Goal: Check status: Check status

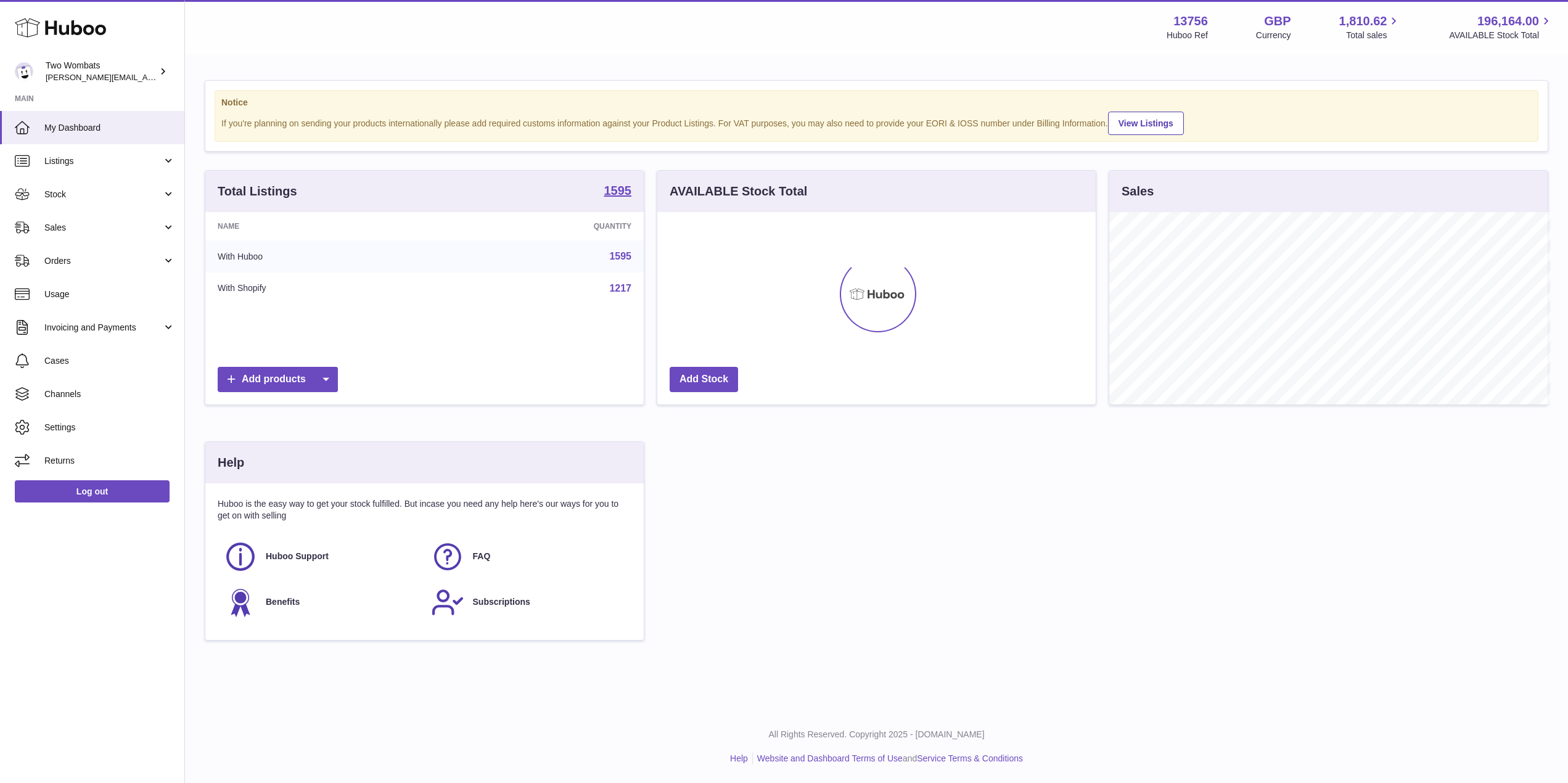
scroll to position [616333, 616165]
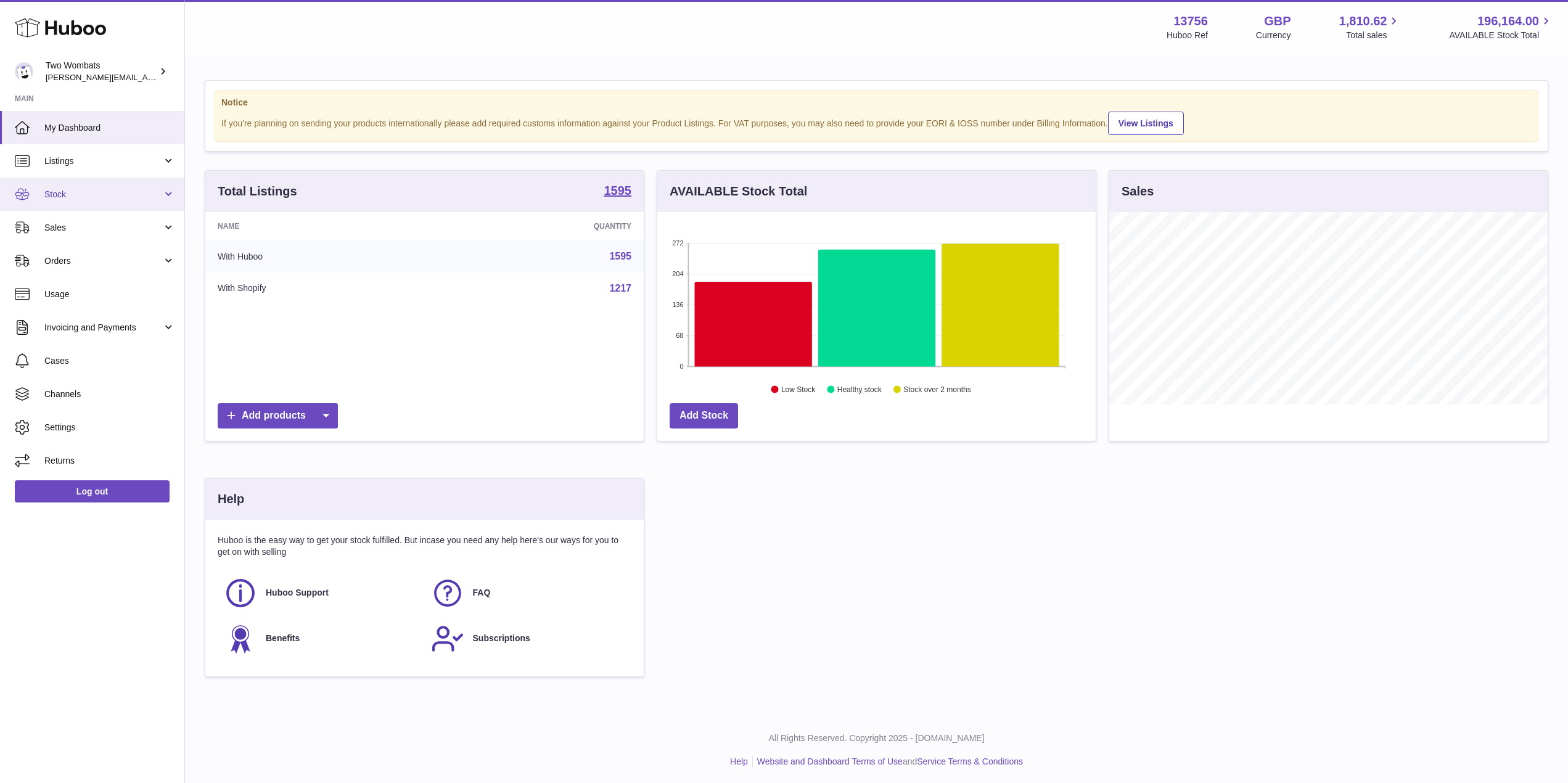
click at [142, 202] on link "Stock" at bounding box center [92, 194] width 185 height 33
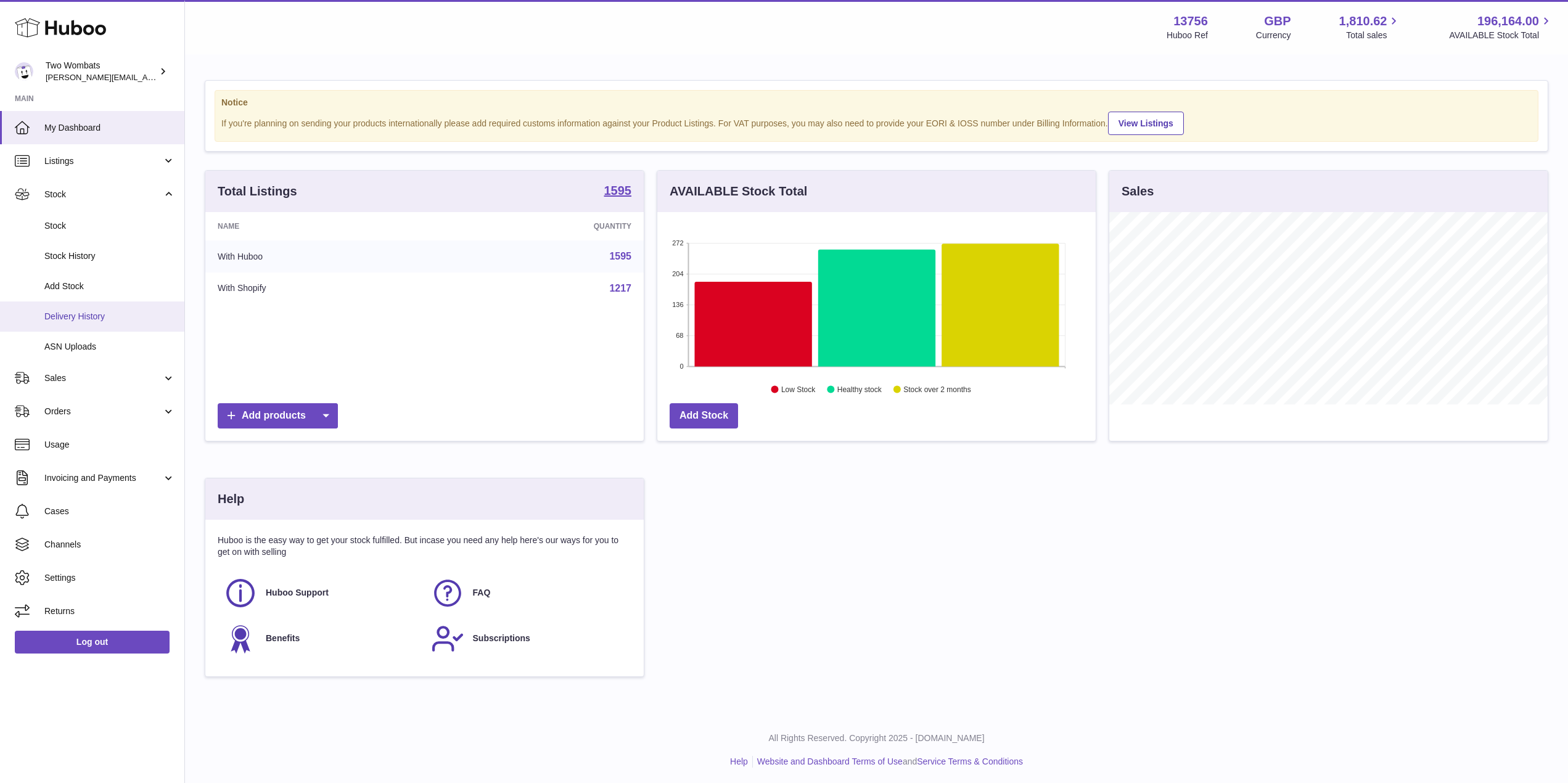
click at [80, 323] on link "Delivery History" at bounding box center [92, 317] width 185 height 31
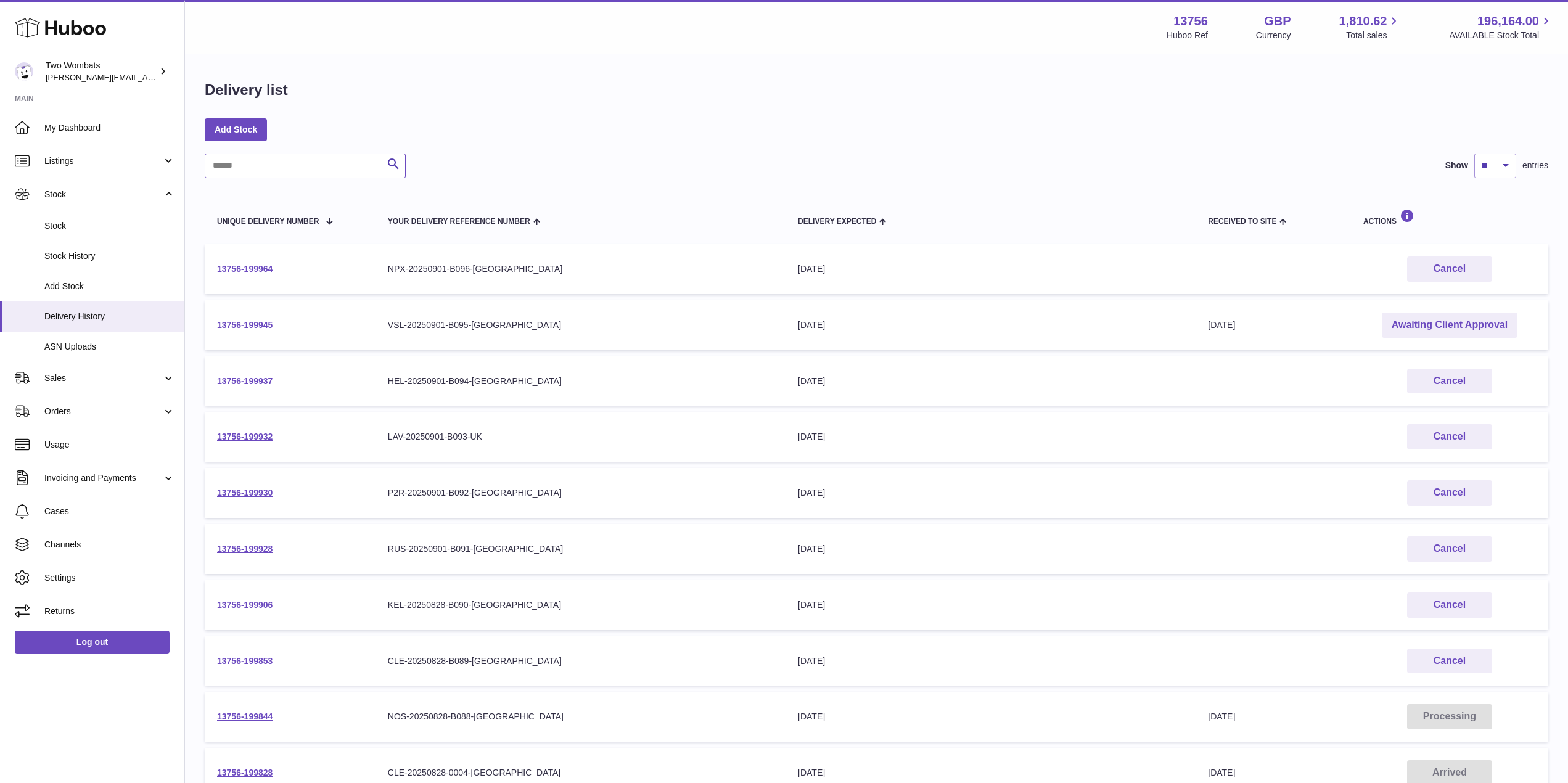
click at [305, 163] on input "text" at bounding box center [305, 165] width 201 height 24
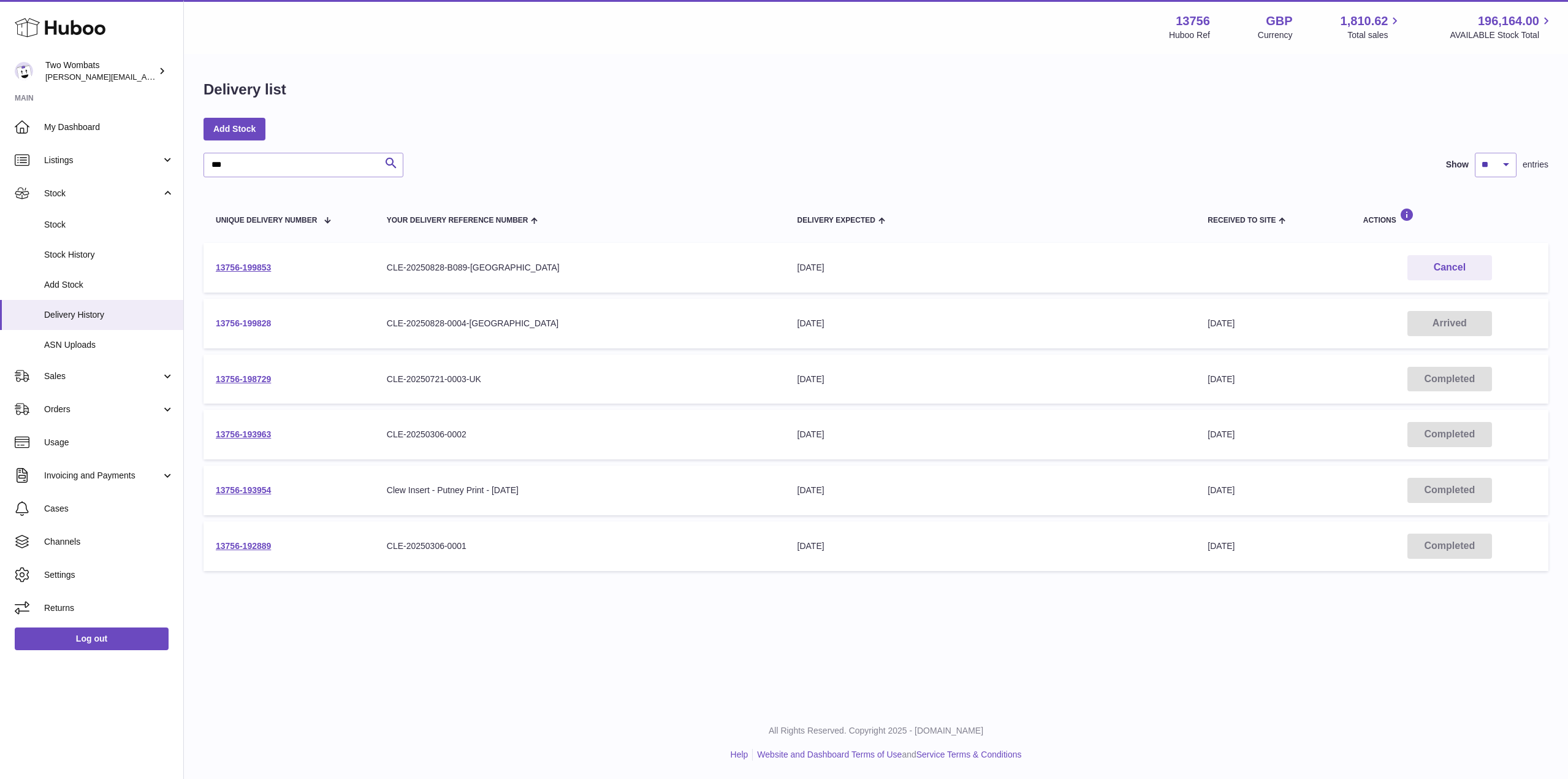
click at [256, 325] on link "13756-199828" at bounding box center [244, 323] width 56 height 10
drag, startPoint x: 286, startPoint y: 171, endPoint x: 224, endPoint y: 170, distance: 62.0
click at [224, 170] on input "***" at bounding box center [303, 164] width 200 height 24
type input "*"
click at [257, 265] on link "13756-199906" at bounding box center [244, 267] width 56 height 10
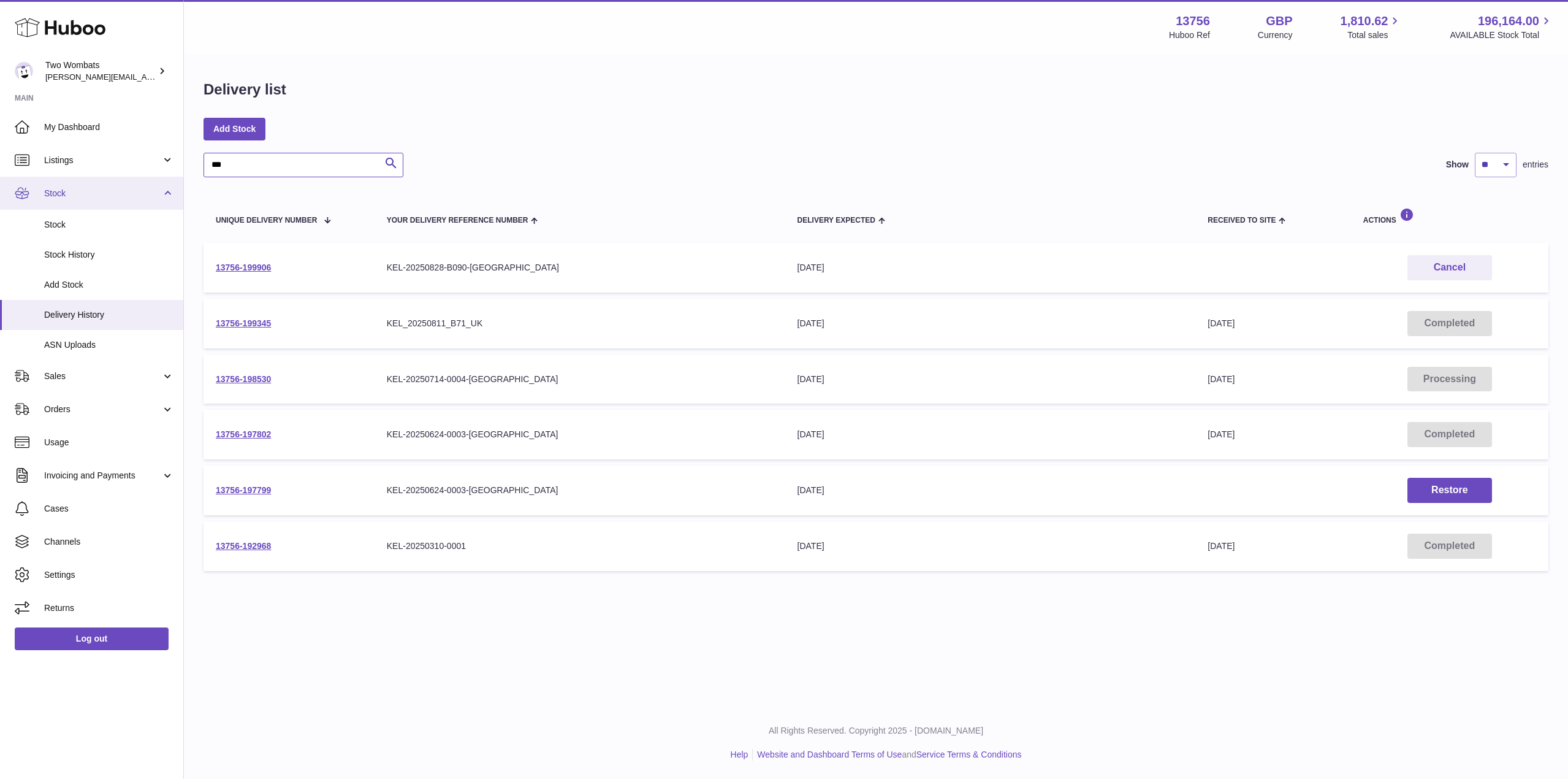
drag, startPoint x: 249, startPoint y: 167, endPoint x: 154, endPoint y: 183, distance: 96.3
click at [154, 183] on div "Huboo Two Wombats philip.carroll@twowombats.com Main My Dashboard Listings Not …" at bounding box center [784, 389] width 1568 height 779
paste input "*********"
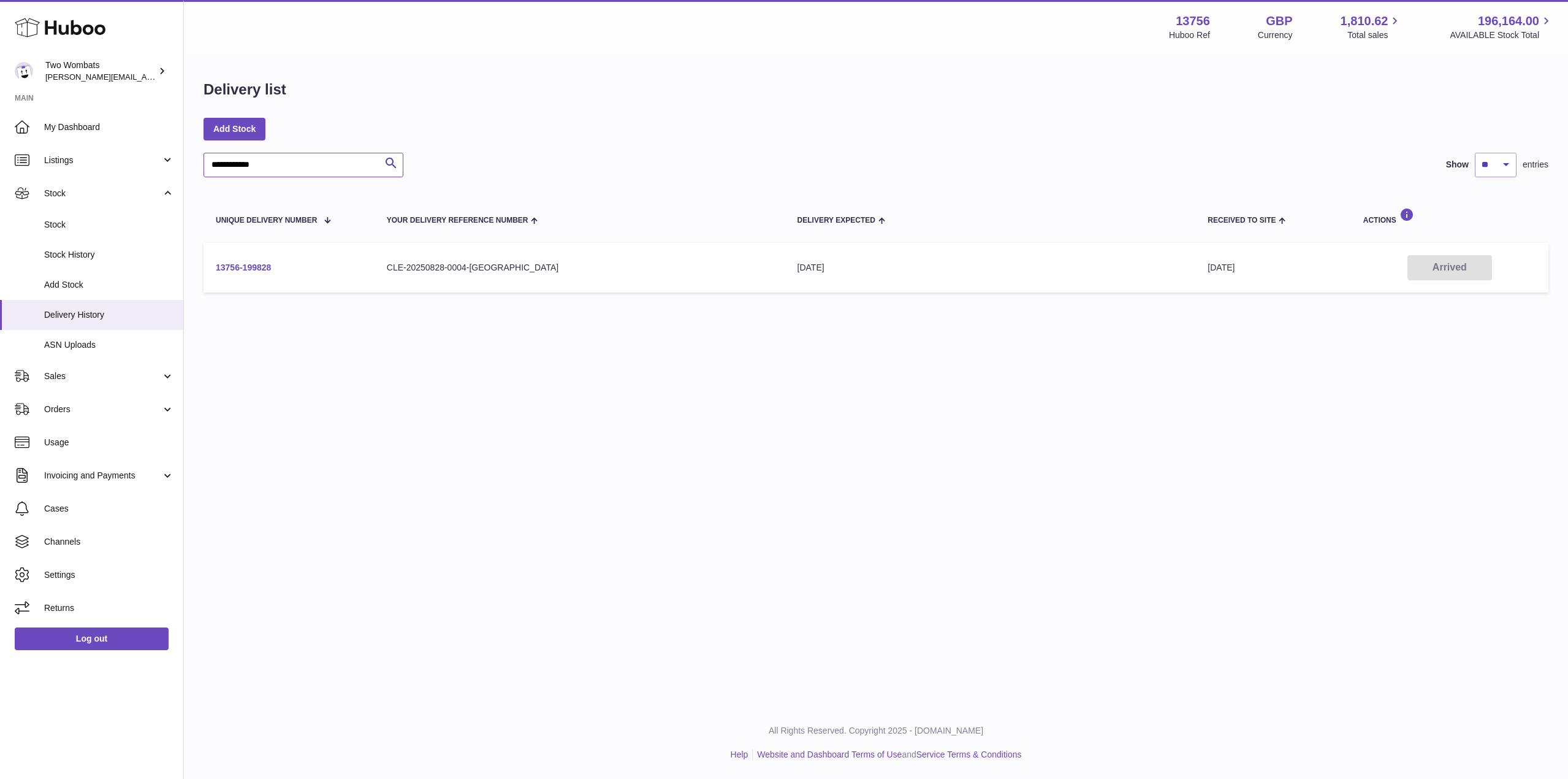
type input "**********"
click at [251, 264] on link "13756-199828" at bounding box center [244, 267] width 56 height 10
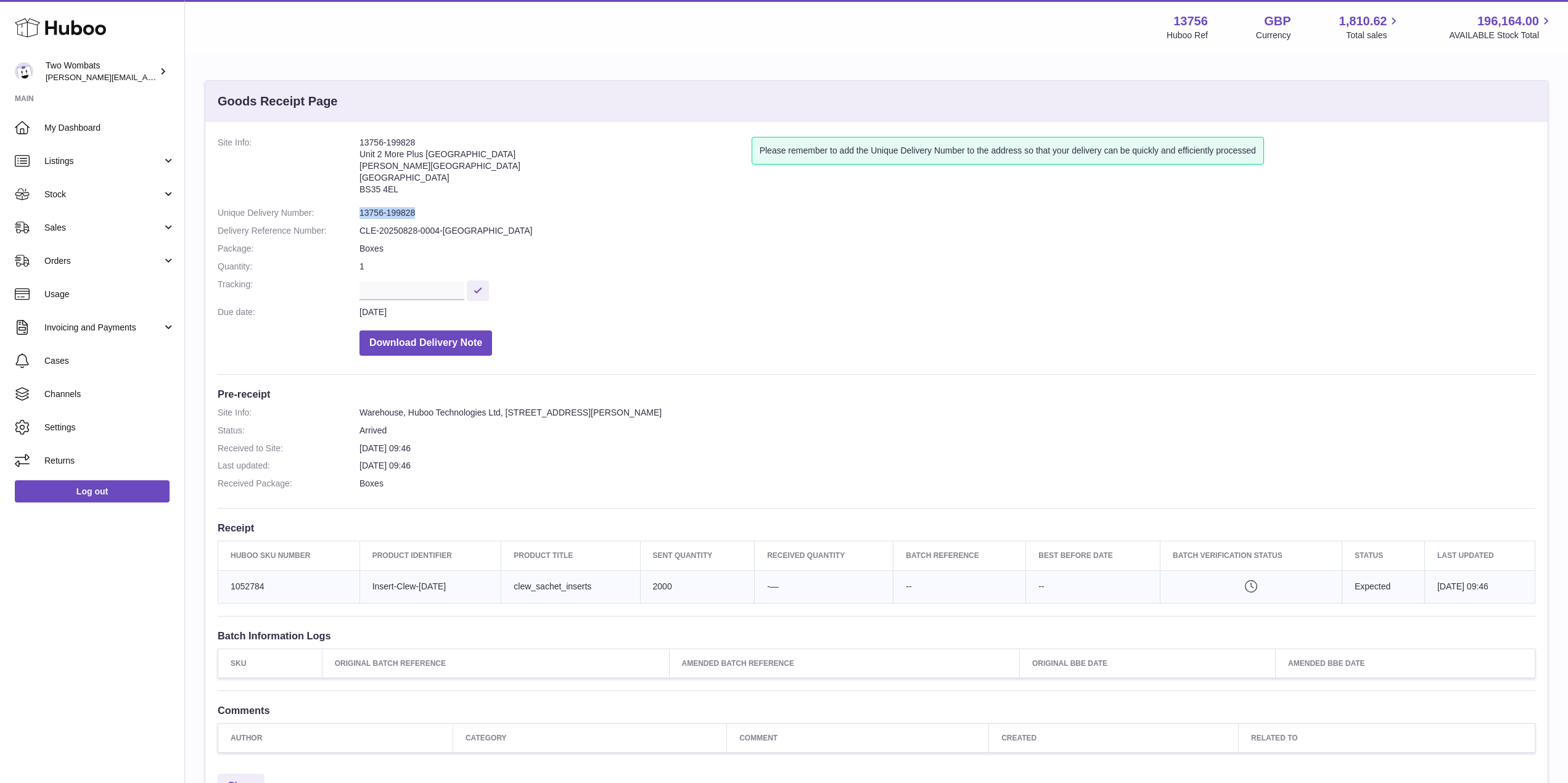
drag, startPoint x: 424, startPoint y: 210, endPoint x: 359, endPoint y: 212, distance: 65.0
click at [359, 212] on dl "Site Info: 13756-199828 Unit 2 More Plus Central Park Hudson Ave Severn Beach B…" at bounding box center [877, 250] width 1317 height 225
copy dl "13756-199828"
drag, startPoint x: 415, startPoint y: 145, endPoint x: 359, endPoint y: 145, distance: 56.0
click at [359, 145] on dl "Site Info: 13756-199828 Unit 2 More Plus Central Park Hudson Ave Severn Beach B…" at bounding box center [877, 250] width 1317 height 225
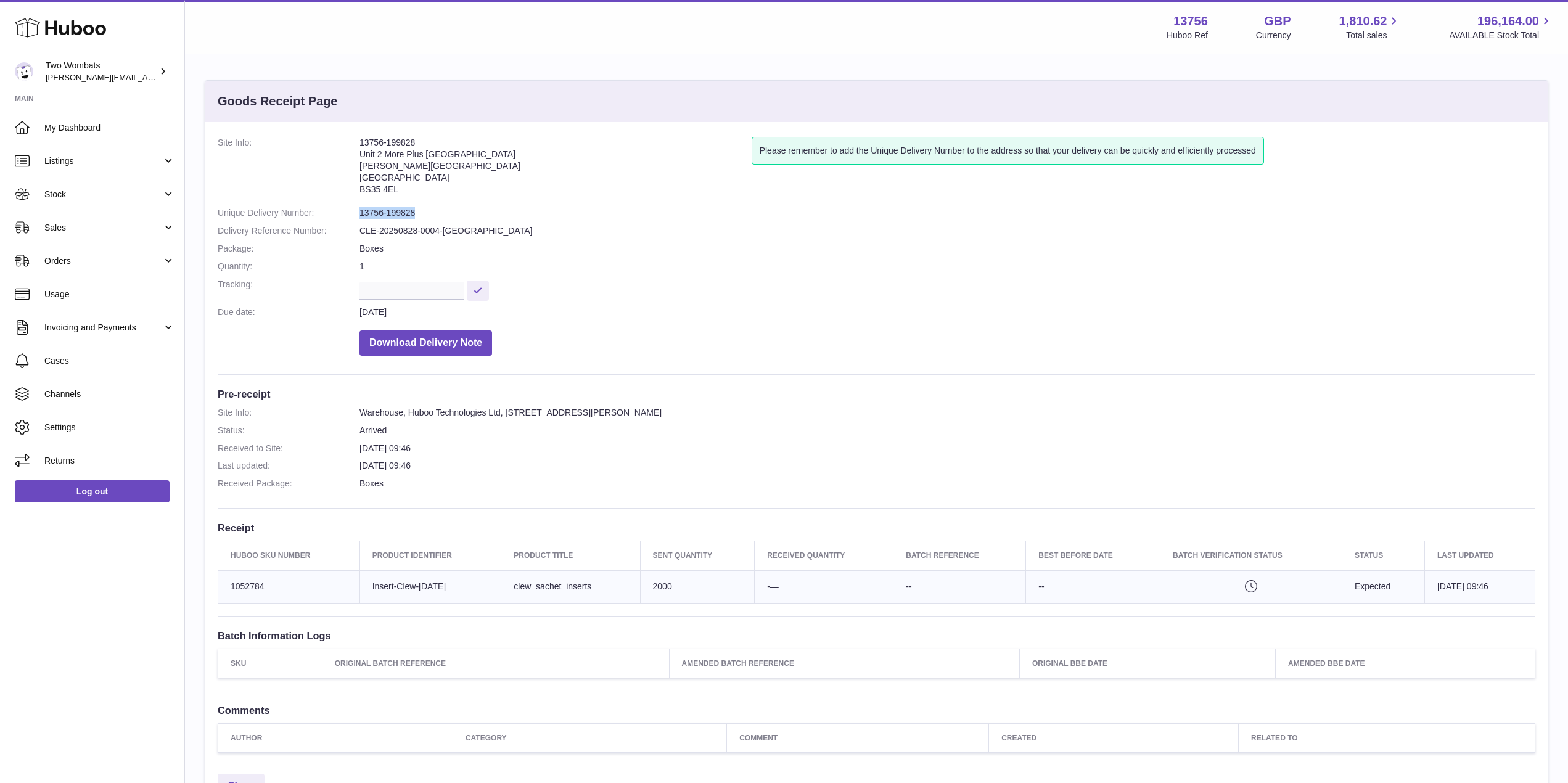
copy dl "13756-199828"
